Goal: Navigation & Orientation: Find specific page/section

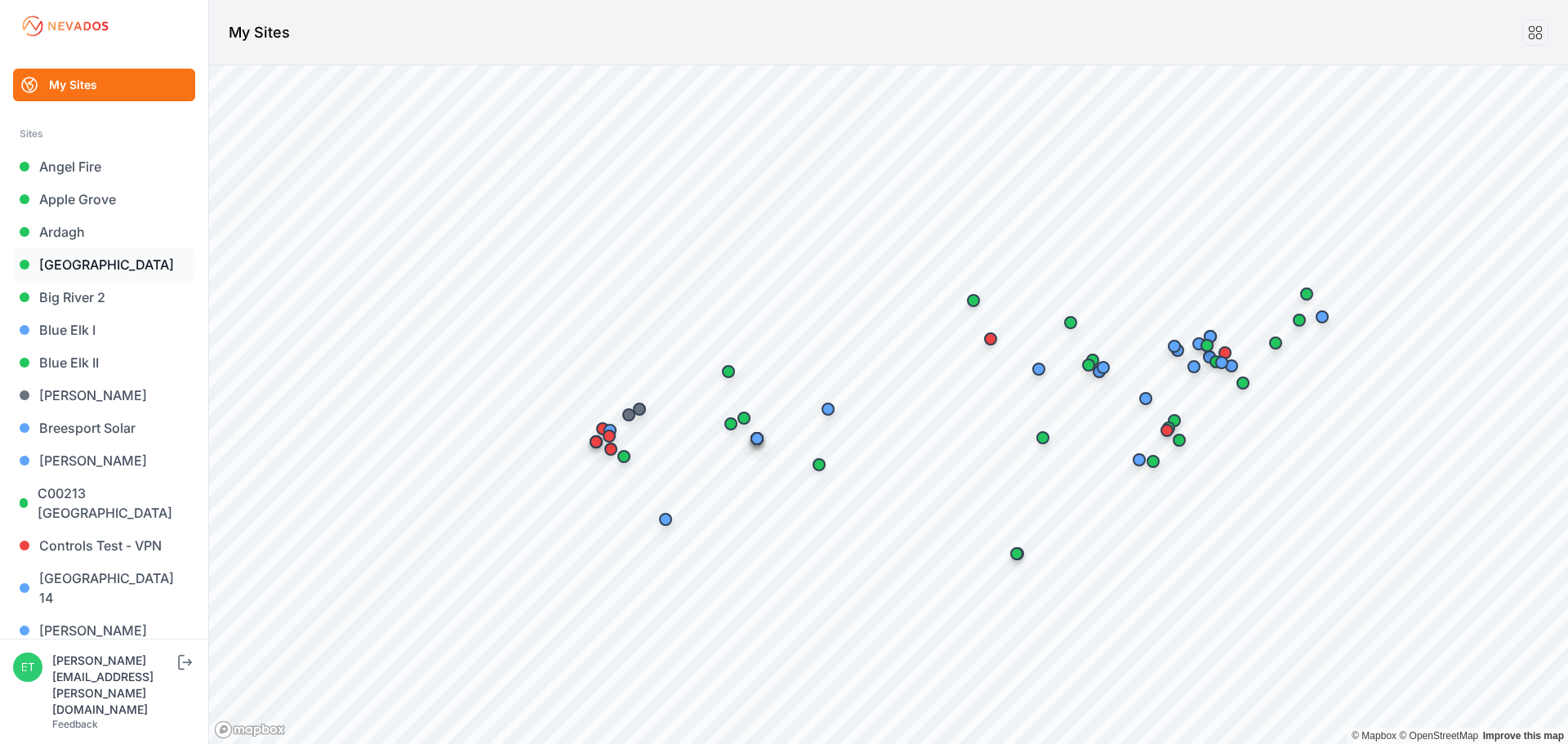
click at [96, 270] on link "[GEOGRAPHIC_DATA]" at bounding box center [104, 264] width 182 height 33
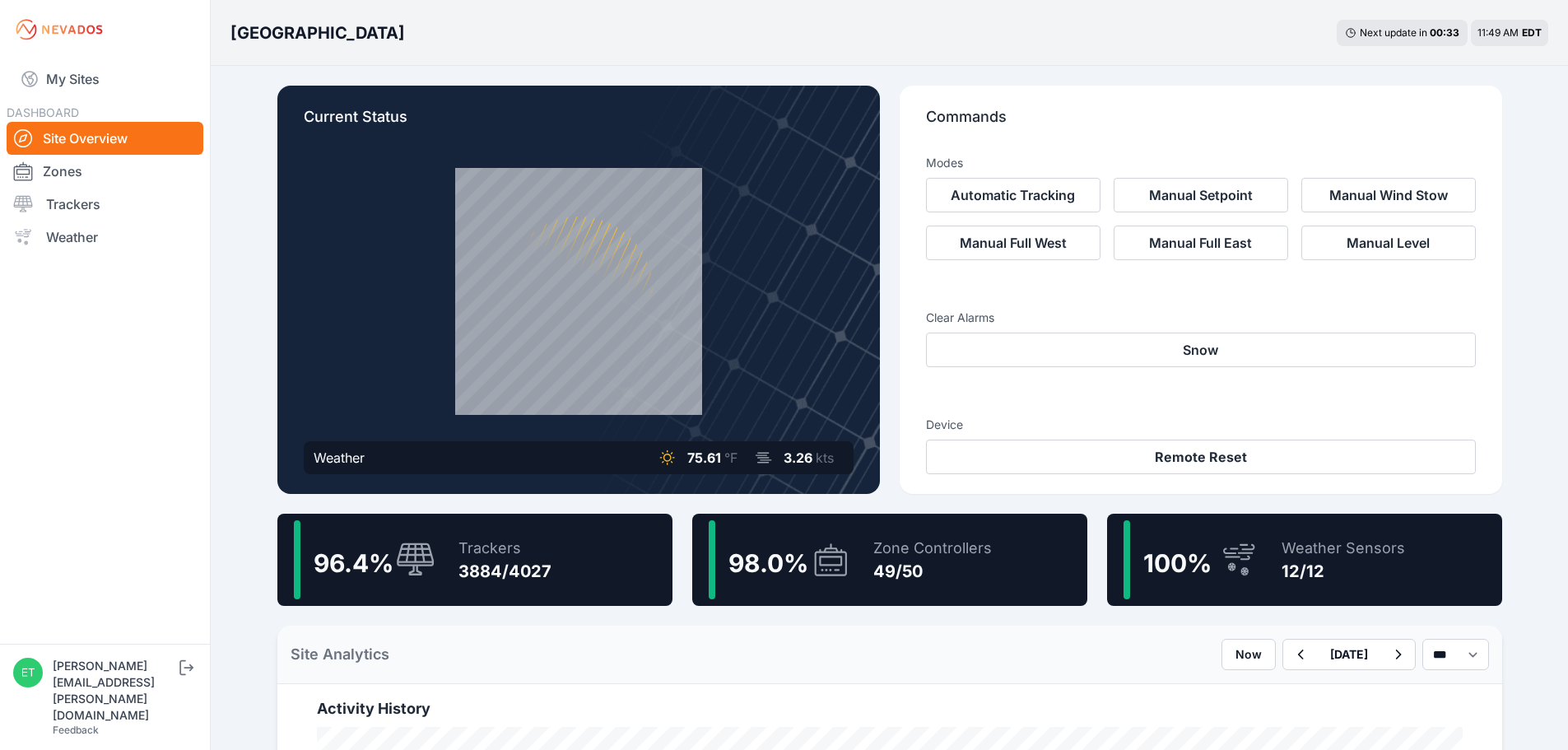
click at [754, 569] on span "98.0 %" at bounding box center [768, 563] width 79 height 30
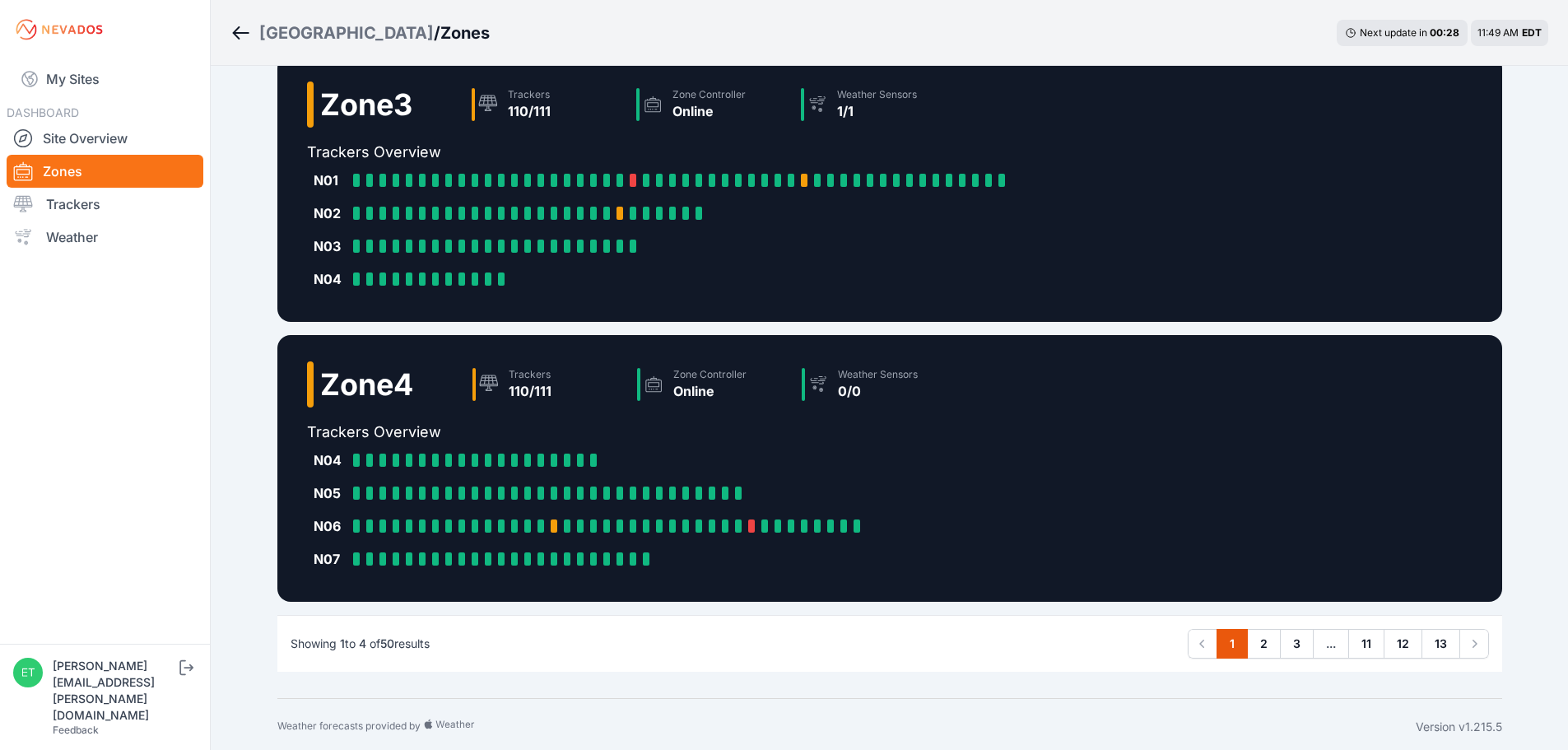
scroll to position [727, 0]
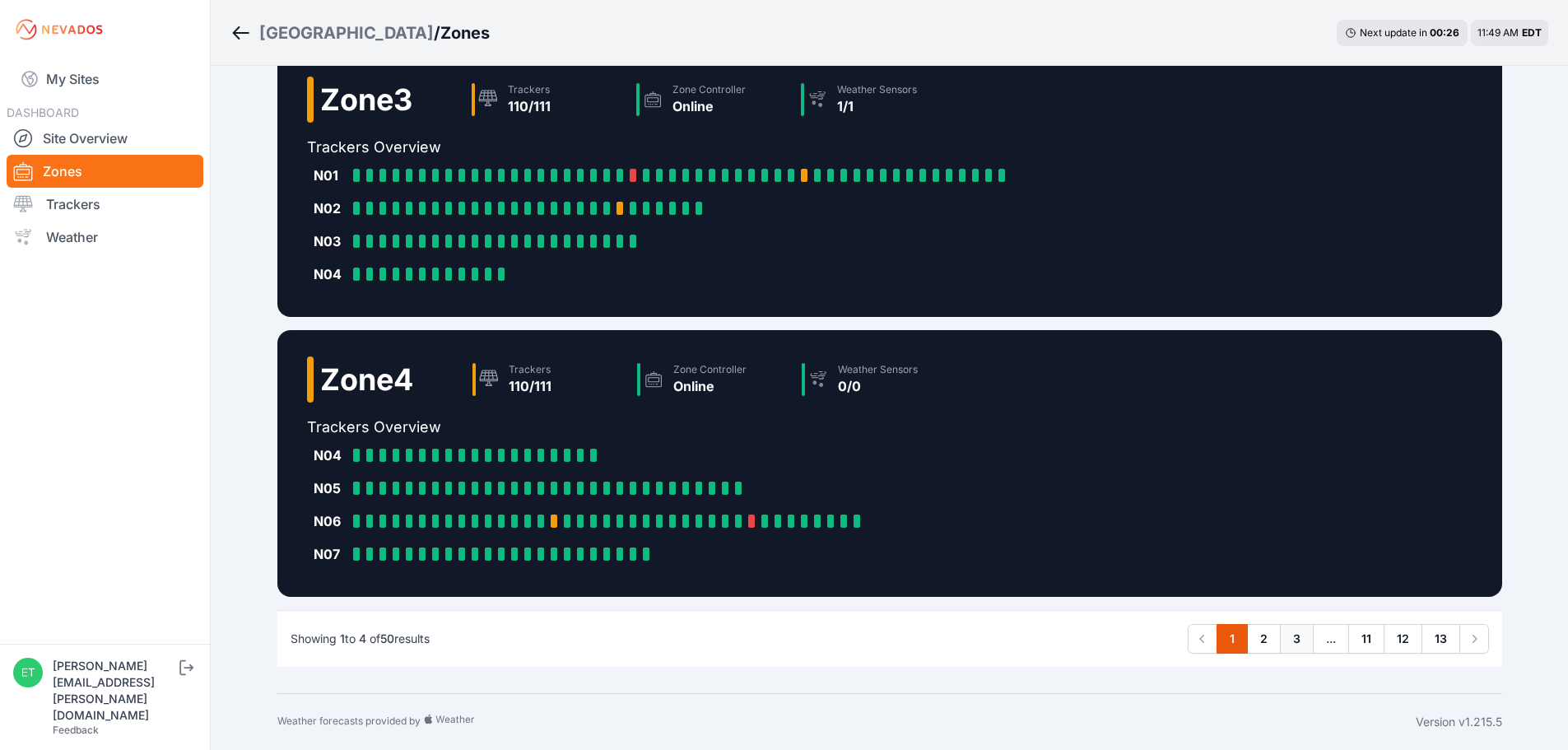
click at [1296, 641] on link "3" at bounding box center [1296, 638] width 34 height 30
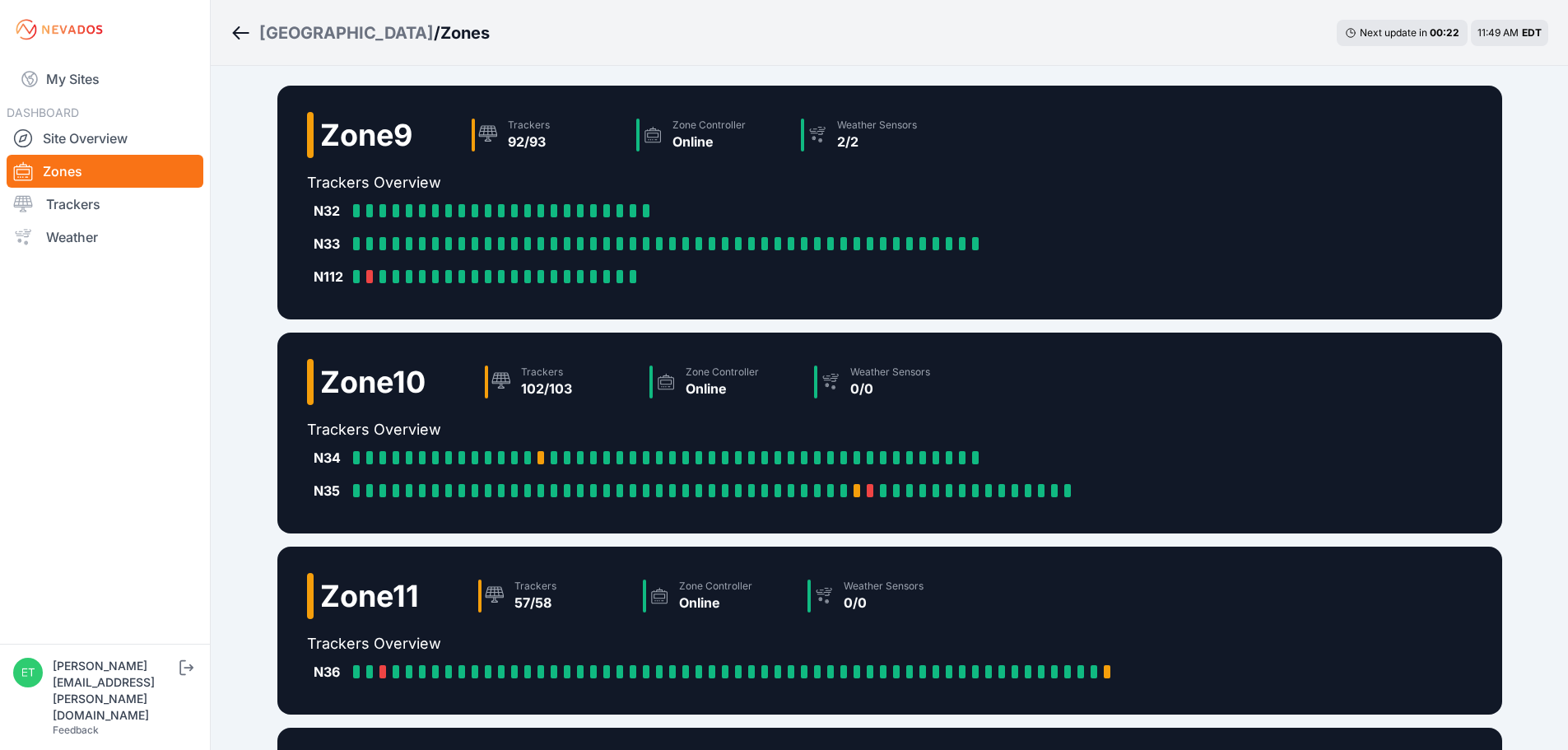
click at [1288, 632] on div "Zone 11 Trackers 57/58 Zone Controller Online Weather Sensors 0/0 Trackers Over…" at bounding box center [889, 630] width 1224 height 168
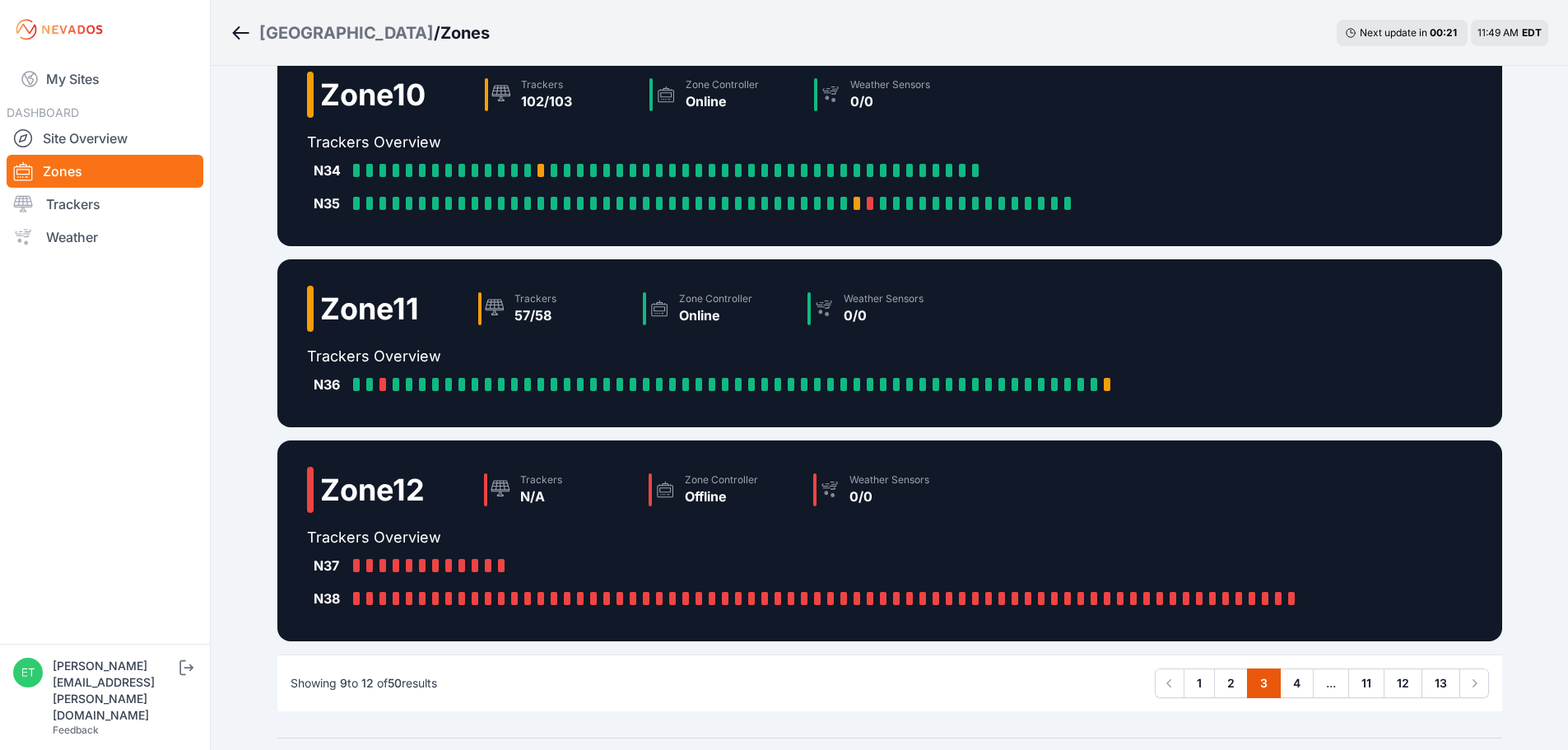
scroll to position [332, 0]
